Goal: Information Seeking & Learning: Learn about a topic

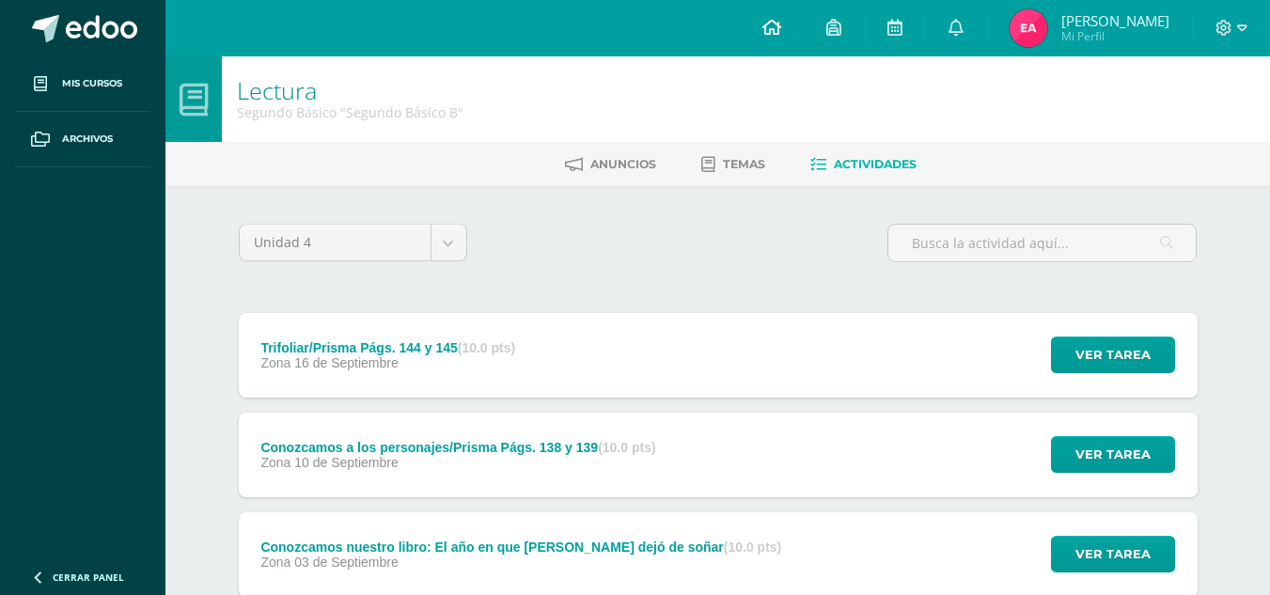
click at [803, 39] on link at bounding box center [772, 28] width 64 height 56
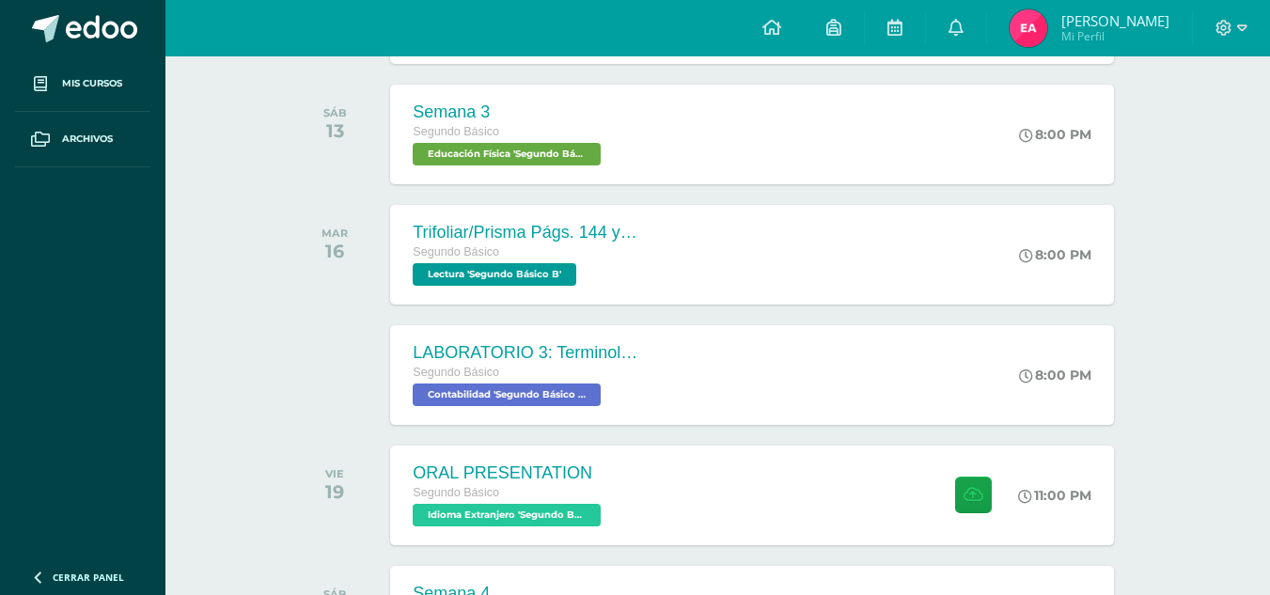
scroll to position [408, 0]
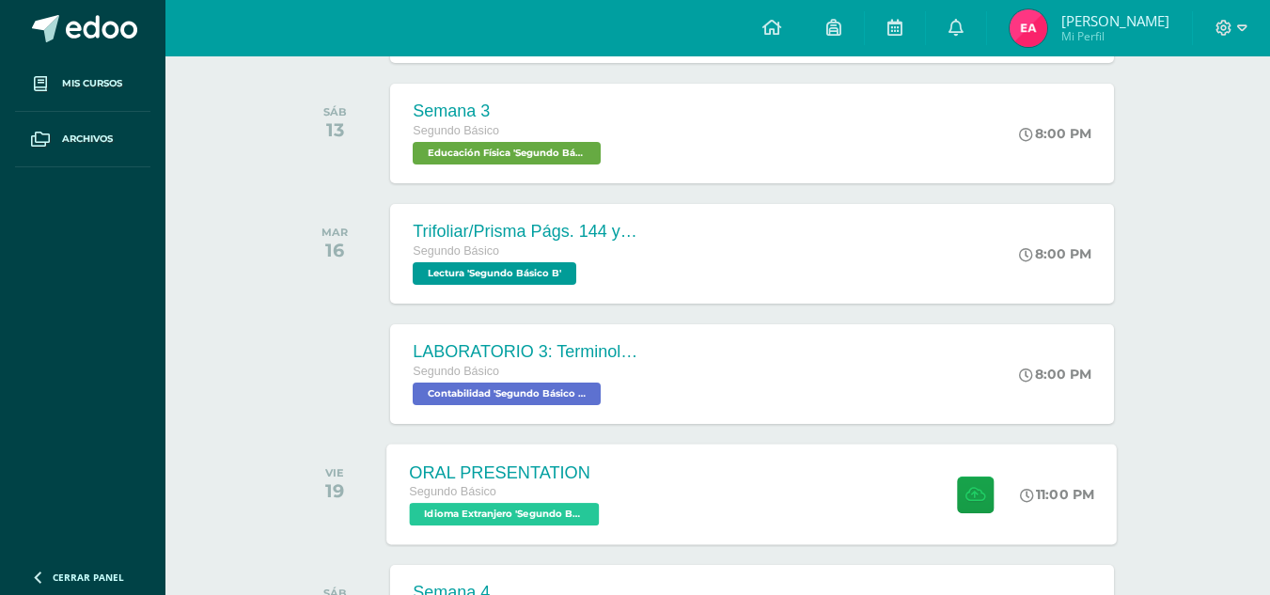
click at [606, 476] on div "ORAL PRESENTATION Segundo Básico Idioma Extranjero 'Segundo Básico B'" at bounding box center [507, 494] width 240 height 101
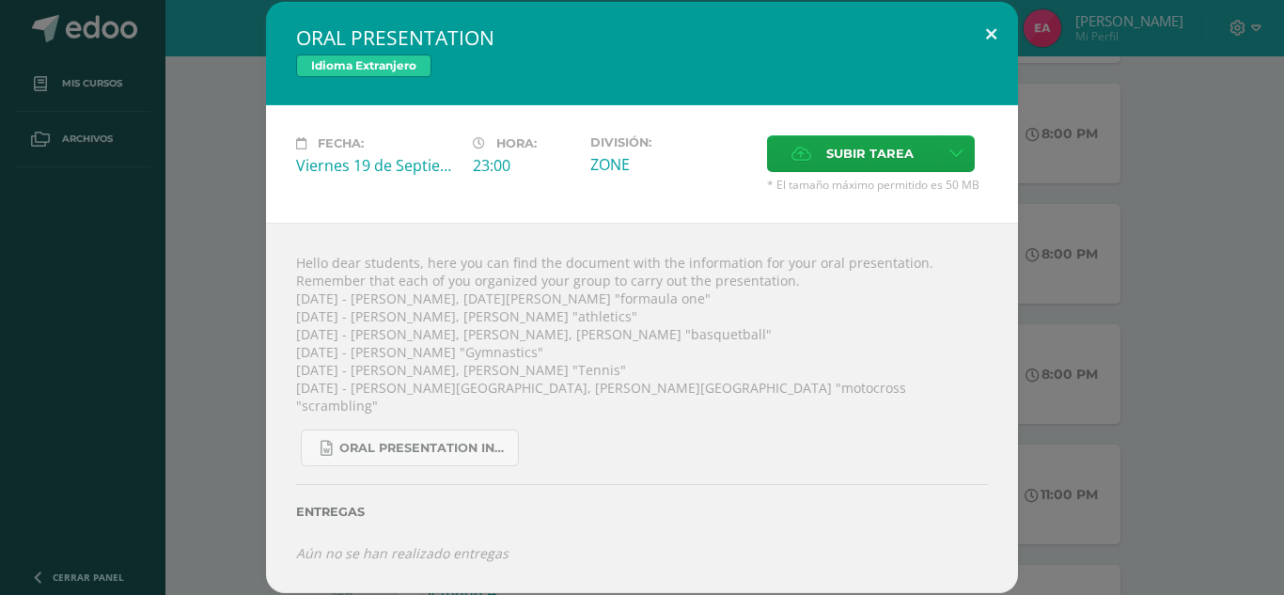
click at [996, 50] on button at bounding box center [991, 34] width 54 height 64
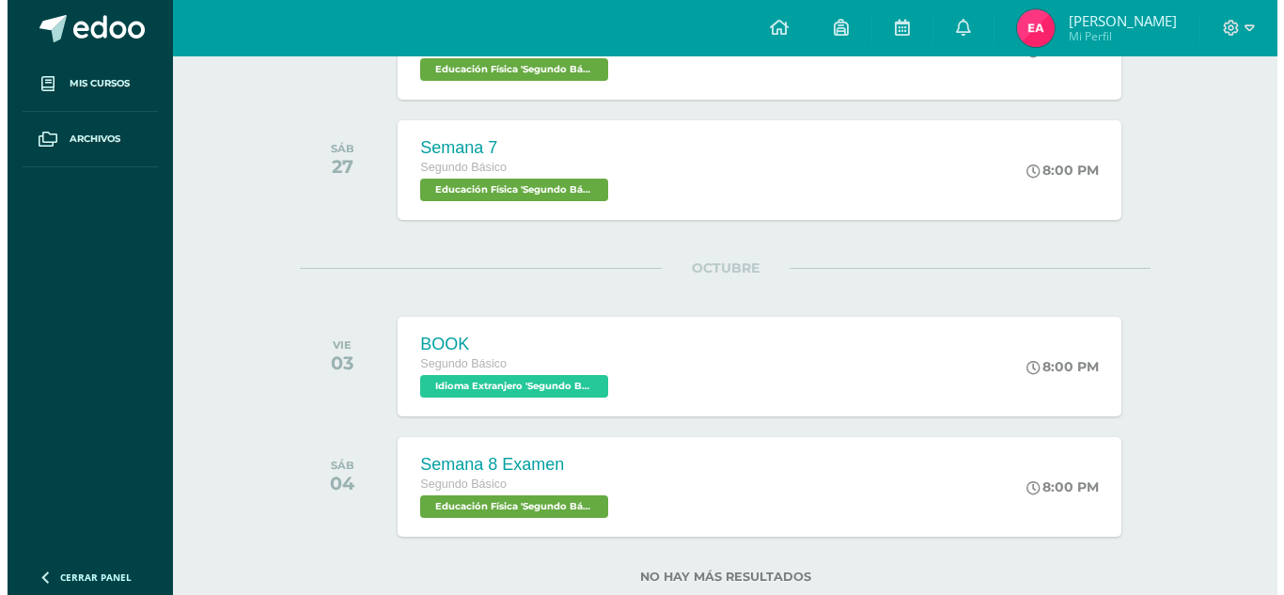
scroll to position [1215, 0]
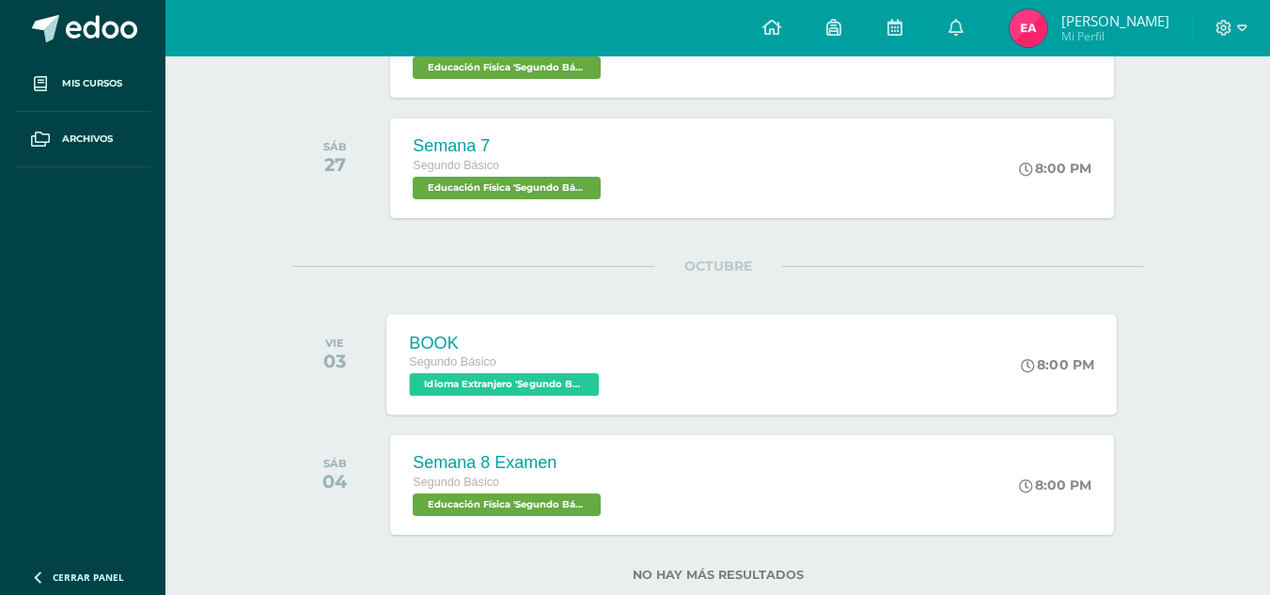
click at [732, 359] on div "BOOK Segundo Básico Idioma Extranjero 'Segundo Básico B' 8:00 PM BOOK Idioma Ex…" at bounding box center [752, 364] width 730 height 101
